Goal: Navigation & Orientation: Find specific page/section

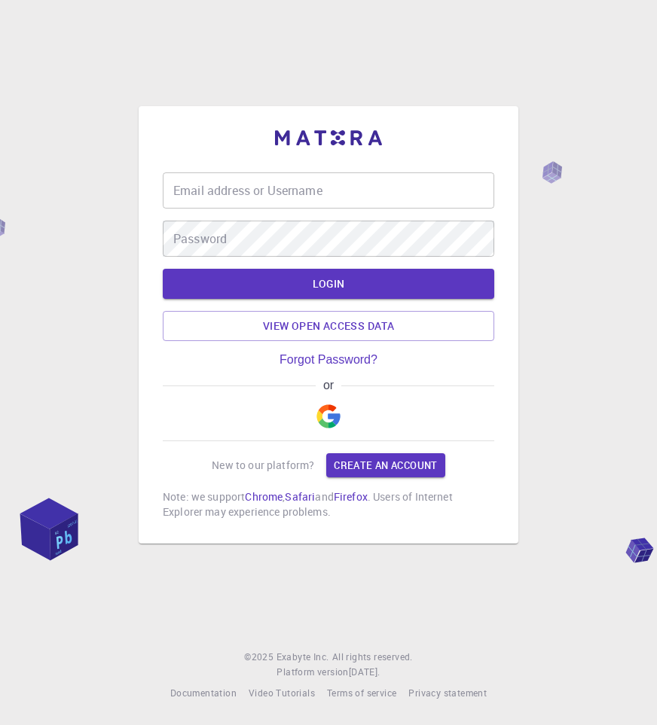
click at [327, 420] on img "button" at bounding box center [328, 416] width 24 height 24
click at [325, 413] on img "button" at bounding box center [328, 416] width 24 height 24
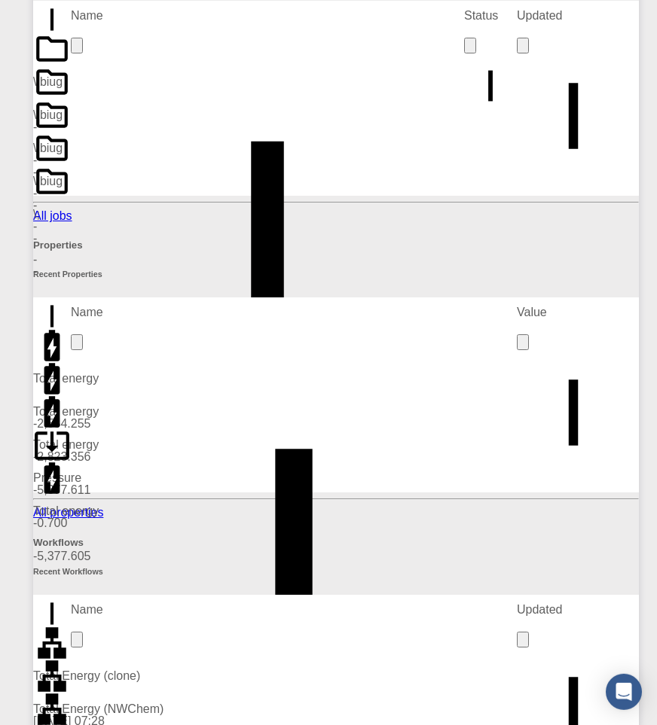
scroll to position [434, 0]
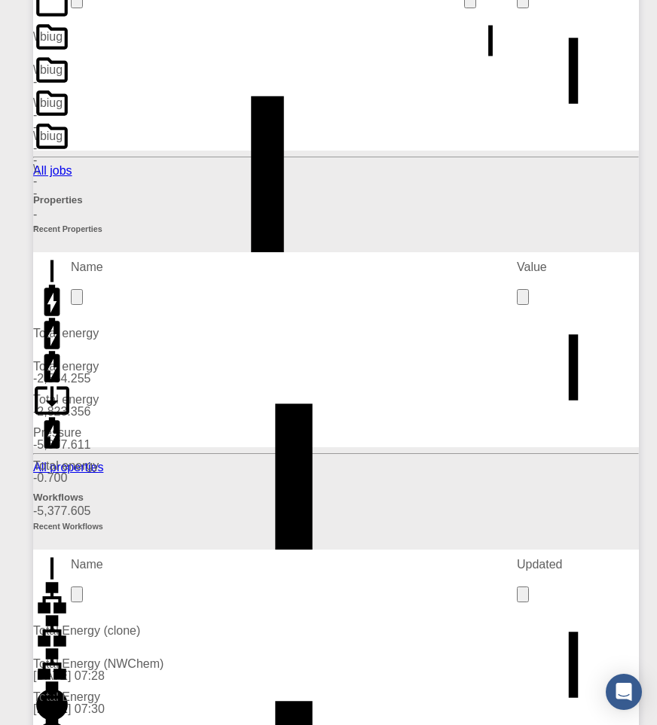
click at [103, 461] on link "All properties" at bounding box center [68, 467] width 70 height 13
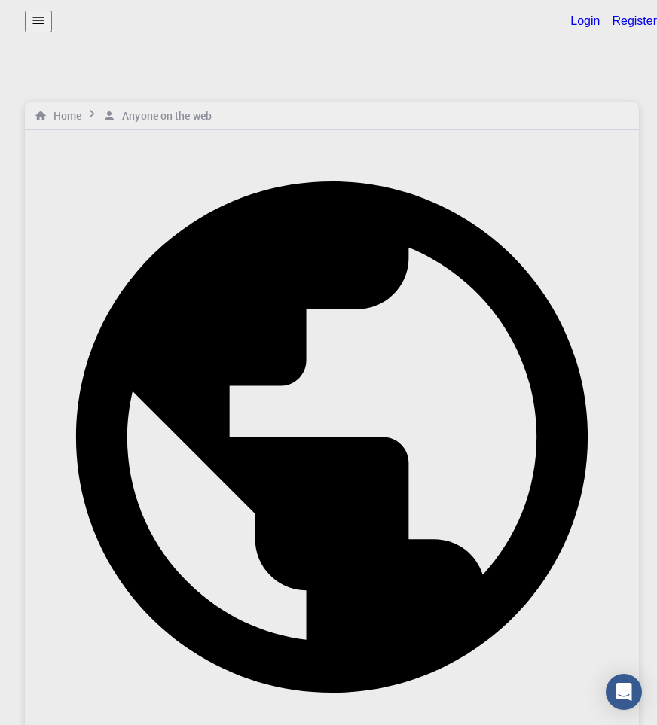
click at [570, 28] on link "Login" at bounding box center [584, 21] width 29 height 14
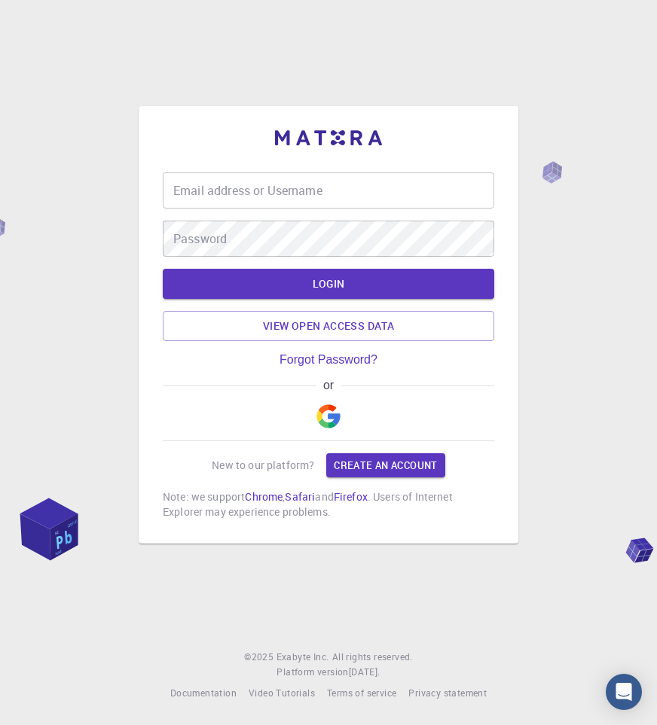
click at [328, 411] on img "button" at bounding box center [328, 416] width 24 height 24
